Goal: Complete application form

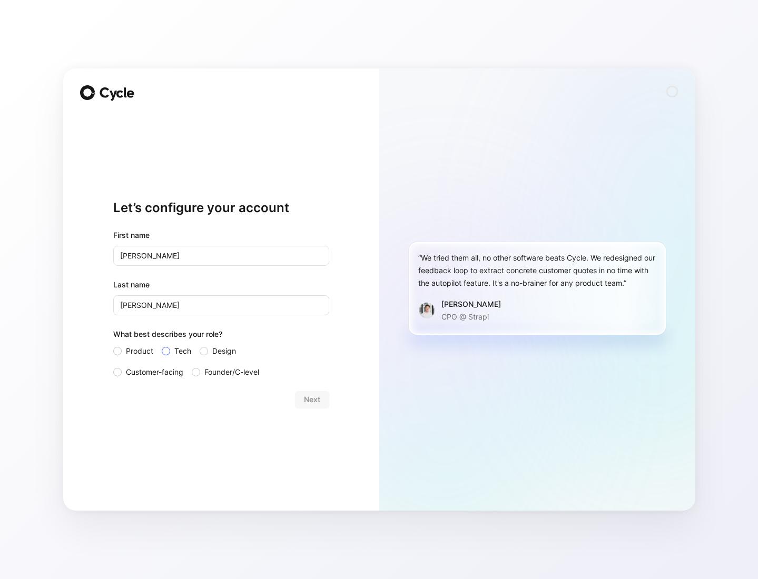
click at [175, 352] on span "Tech" at bounding box center [182, 351] width 17 height 13
click at [162, 345] on input "Tech" at bounding box center [162, 345] width 0 height 0
click at [312, 404] on span "Next" at bounding box center [312, 400] width 16 height 13
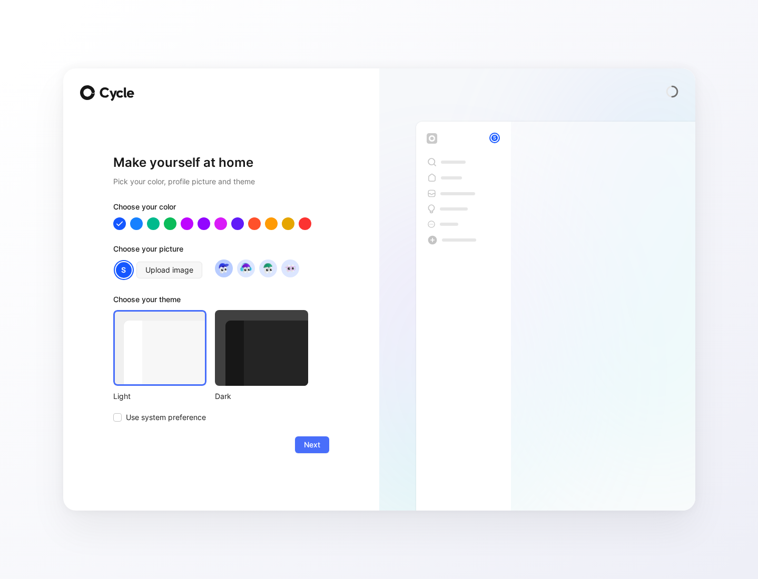
click at [223, 269] on img at bounding box center [224, 268] width 14 height 14
click at [240, 266] on img at bounding box center [246, 268] width 14 height 14
click at [264, 269] on img at bounding box center [268, 268] width 14 height 14
click at [290, 271] on img at bounding box center [290, 268] width 14 height 14
click at [221, 270] on img at bounding box center [224, 268] width 14 height 14
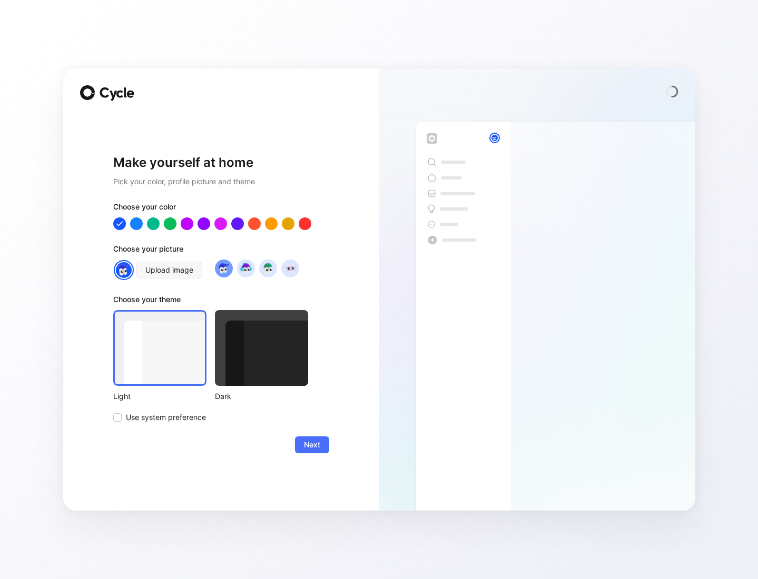
click at [227, 270] on img at bounding box center [224, 268] width 14 height 14
click at [222, 270] on img at bounding box center [224, 268] width 14 height 14
click at [311, 445] on span "Next" at bounding box center [312, 445] width 16 height 13
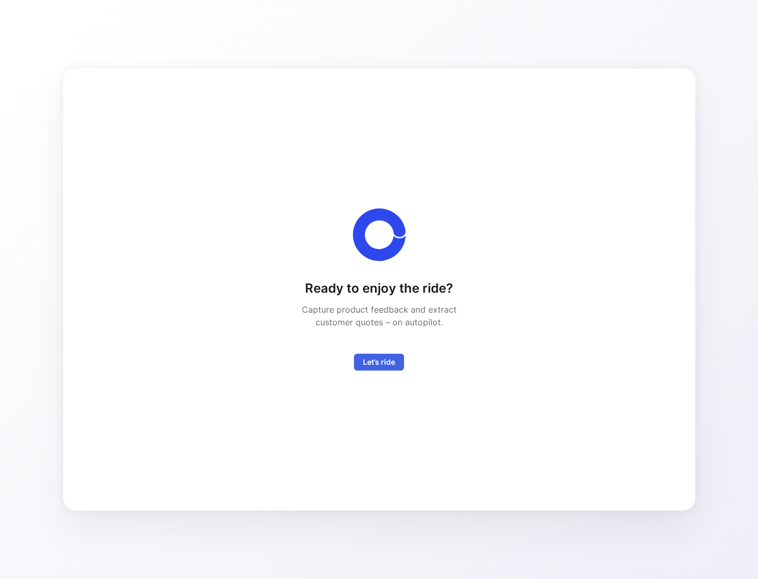
click at [373, 363] on span "Let’s ride" at bounding box center [379, 362] width 32 height 13
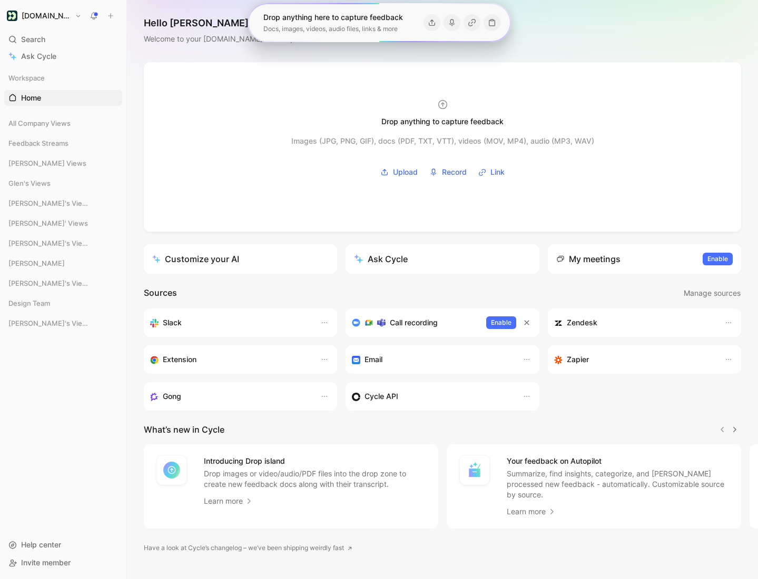
click at [207, 40] on div "Welcome to your [DOMAIN_NAME]’s workspace" at bounding box center [227, 39] width 167 height 13
